Goal: Transaction & Acquisition: Purchase product/service

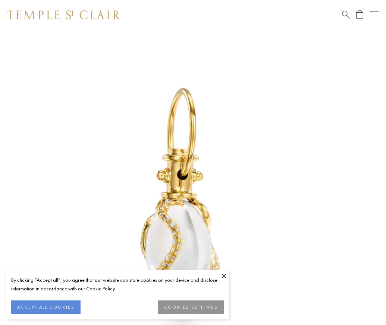
scroll to position [12, 0]
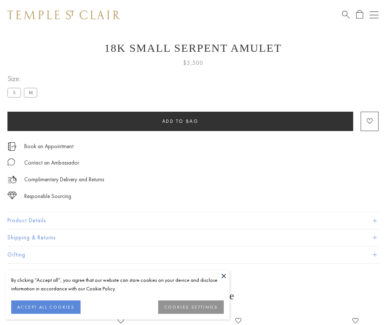
click at [180, 121] on span "Add to bag" at bounding box center [180, 121] width 37 height 6
